Goal: Submit feedback/report problem

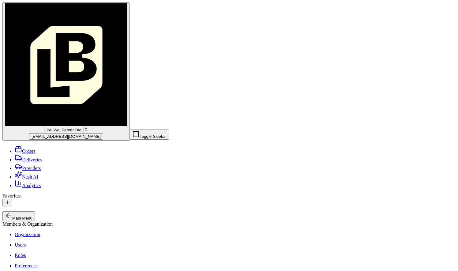
scroll to position [11, 0]
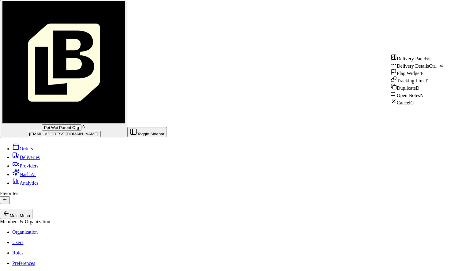
click at [428, 69] on div "Delivery Details Ctrl+⏎" at bounding box center [417, 65] width 53 height 7
click at [398, 106] on div "Cancel C" at bounding box center [417, 101] width 53 height 7
click at [414, 69] on span "Delivery Details" at bounding box center [413, 65] width 32 height 5
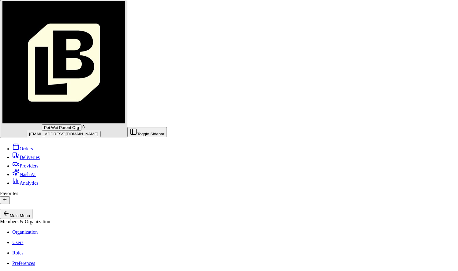
scroll to position [0, 0]
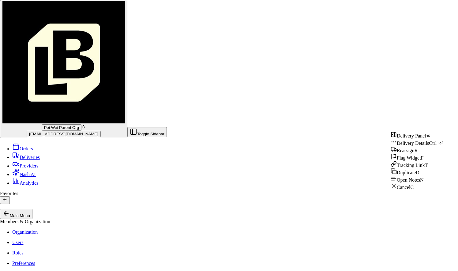
click at [430, 146] on div "Delivery Details Ctrl+⏎" at bounding box center [417, 142] width 53 height 7
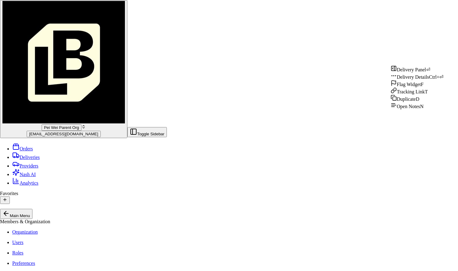
click at [423, 80] on span "Delivery Details" at bounding box center [413, 76] width 32 height 5
click at [427, 80] on div "Delivery Details Ctrl+⏎" at bounding box center [417, 76] width 53 height 7
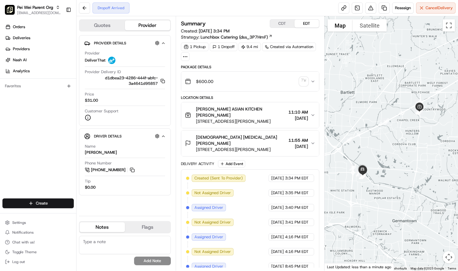
click at [282, 24] on button "CDT" at bounding box center [282, 24] width 24 height 8
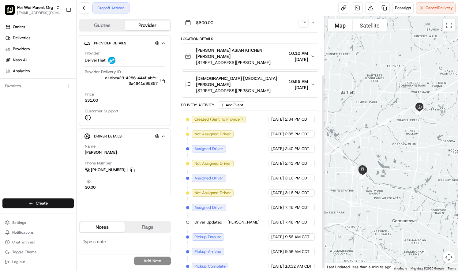
scroll to position [80, 0]
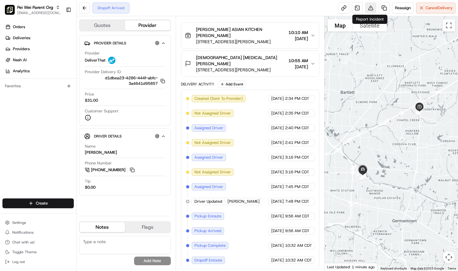
click at [370, 9] on button at bounding box center [370, 7] width 11 height 11
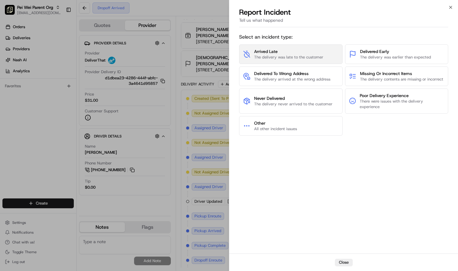
click at [308, 54] on span "Arrived Late" at bounding box center [288, 51] width 69 height 6
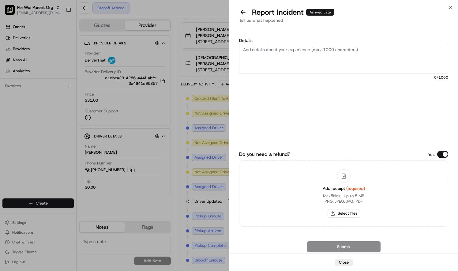
click at [270, 56] on textarea "Details" at bounding box center [343, 59] width 209 height 30
type textarea "t"
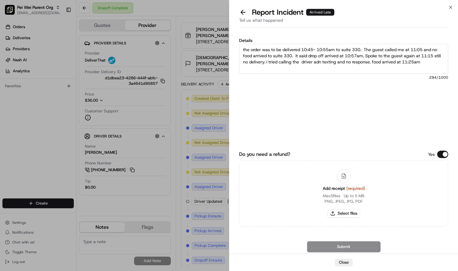
click at [422, 61] on textarea "the order was to be delivered 10:45- 10:55am to suite 330. The guest called me …" at bounding box center [343, 59] width 209 height 30
type textarea "the order was to be delivered 10:45- 10:55am to suite 330. The guest called me …"
click at [347, 214] on button "Select files" at bounding box center [344, 213] width 32 height 9
type input "C:\fakepath\Receipt 6565 tODD.pdf"
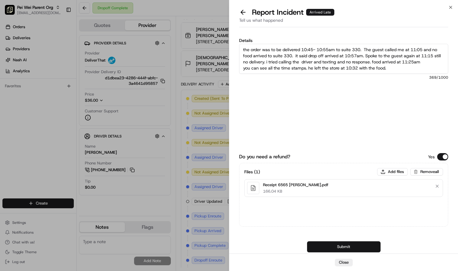
click at [355, 246] on button "Submit" at bounding box center [343, 246] width 73 height 11
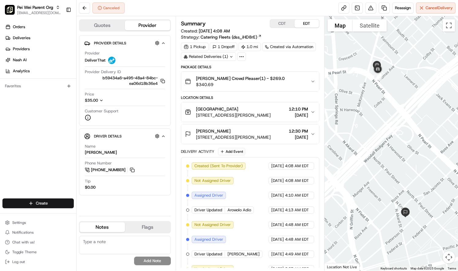
click at [279, 26] on button "CDT" at bounding box center [282, 24] width 24 height 8
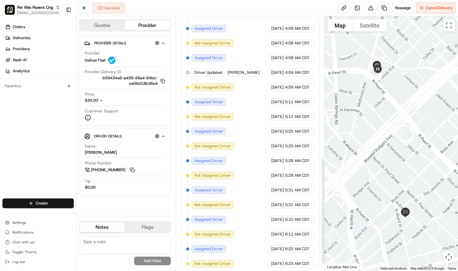
scroll to position [355, 0]
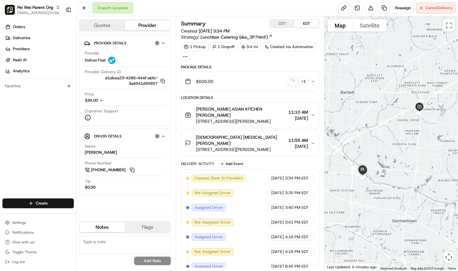
click at [286, 22] on button "CDT" at bounding box center [282, 24] width 24 height 8
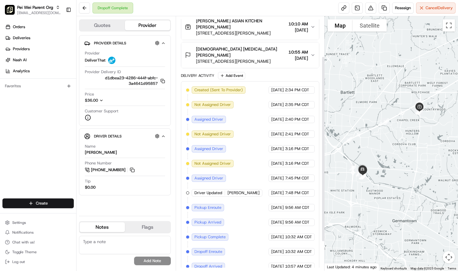
scroll to position [94, 0]
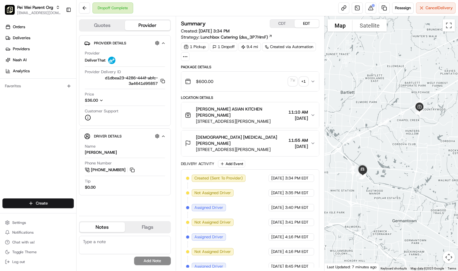
click at [280, 22] on button "CDT" at bounding box center [282, 24] width 24 height 8
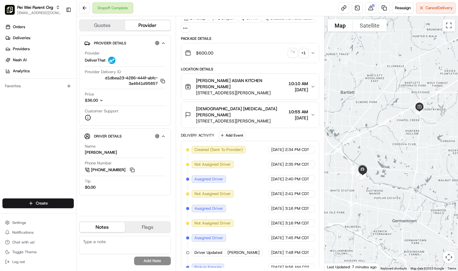
scroll to position [94, 0]
